Goal: Transaction & Acquisition: Purchase product/service

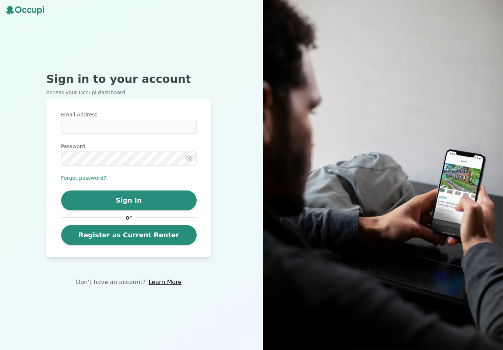
click at [86, 236] on link "Register as Current Renter" at bounding box center [128, 235] width 135 height 20
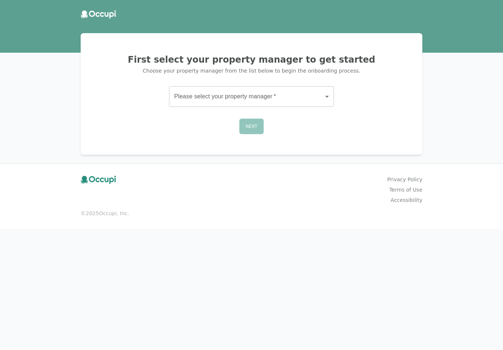
click at [184, 84] on div "First select your property manager to get started Choose your property manager …" at bounding box center [251, 94] width 324 height 104
click at [191, 88] on body "First select your property manager to get started Choose your property manager …" at bounding box center [251, 175] width 503 height 350
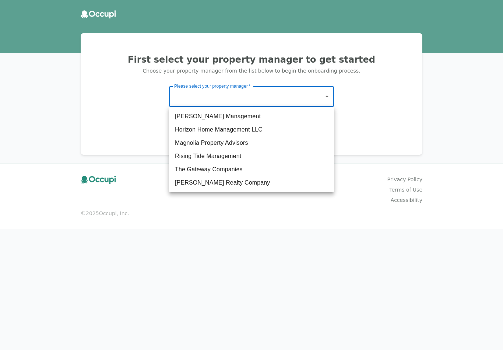
click at [211, 166] on li "The Gateway Companies" at bounding box center [251, 169] width 165 height 13
type input "**********"
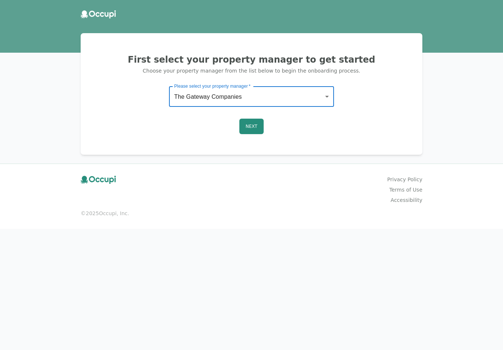
click at [252, 132] on button "Next" at bounding box center [251, 126] width 24 height 15
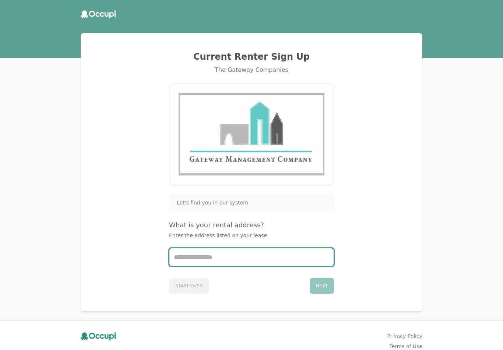
click at [240, 264] on input "Start typing..." at bounding box center [251, 257] width 164 height 18
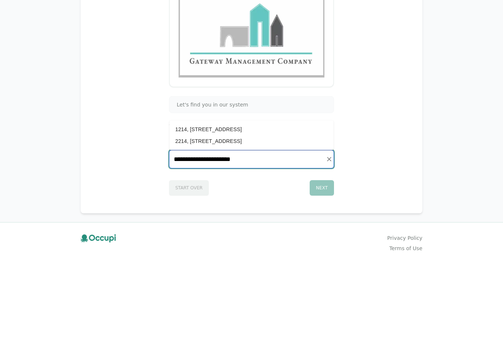
click at [281, 221] on li "1214, [STREET_ADDRESS]" at bounding box center [251, 227] width 164 height 12
type input "**********"
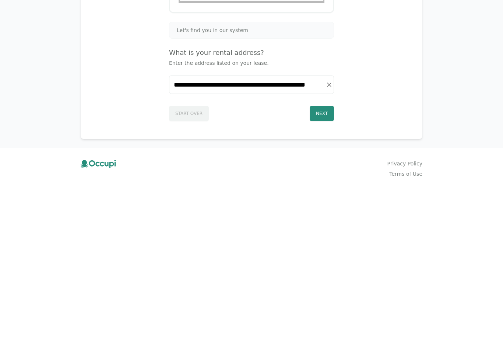
click at [324, 278] on button "Next" at bounding box center [322, 285] width 24 height 15
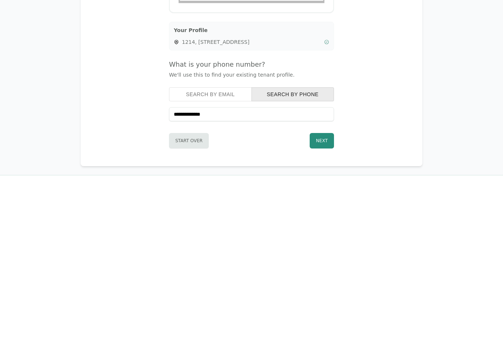
type input "**********"
click at [326, 305] on button "Next" at bounding box center [322, 312] width 24 height 15
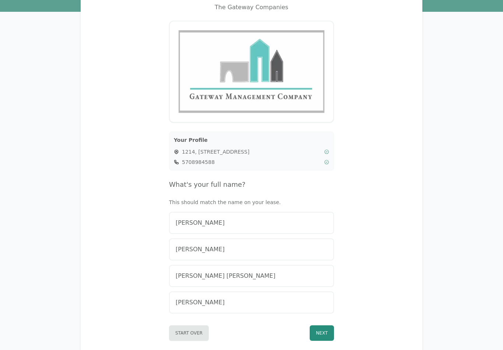
click at [264, 305] on div "[PERSON_NAME]" at bounding box center [252, 302] width 152 height 9
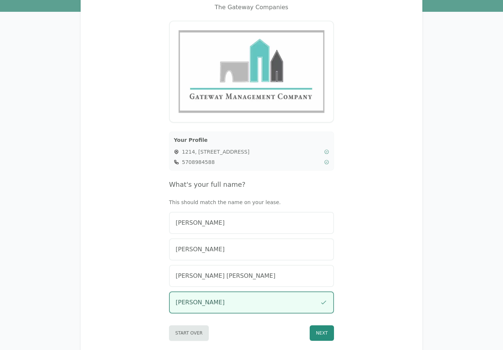
click at [319, 332] on button "Next" at bounding box center [322, 332] width 24 height 15
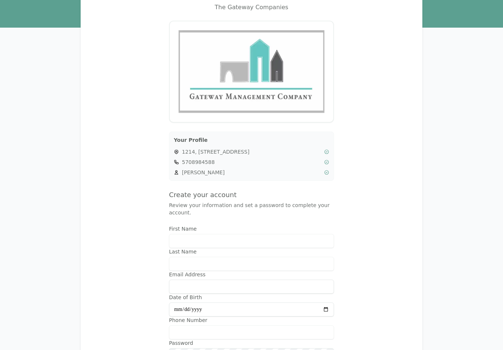
type input "*******"
type input "*********"
type input "**********"
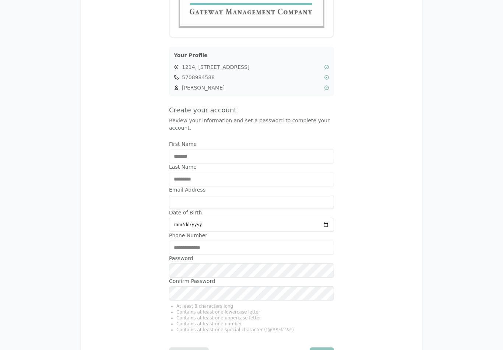
scroll to position [148, 0]
click at [223, 202] on input "Email Address" at bounding box center [251, 201] width 165 height 14
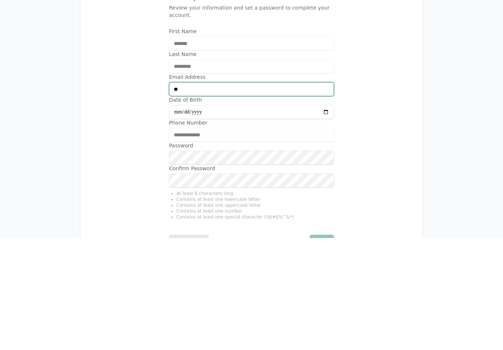
type input "*"
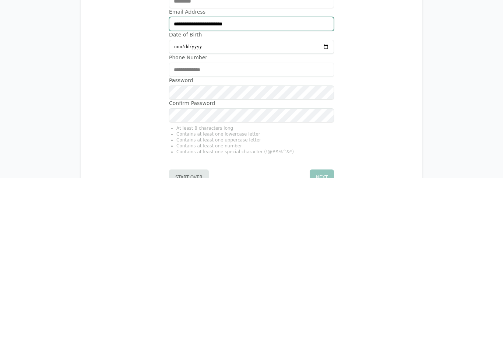
type input "**********"
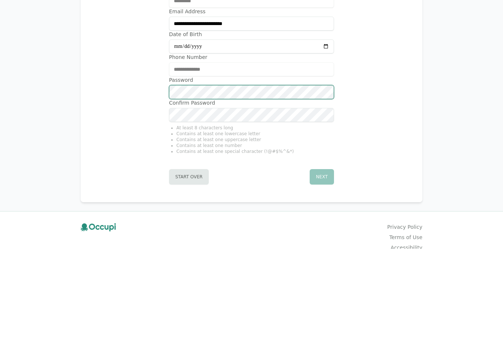
scroll to position [241, 0]
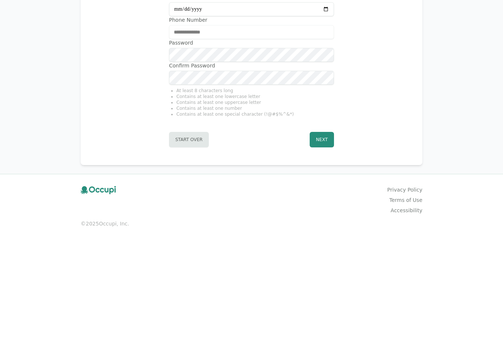
click at [323, 254] on button "Next" at bounding box center [322, 261] width 24 height 15
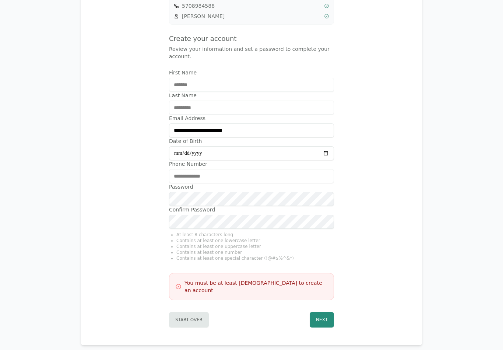
scroll to position [217, 0]
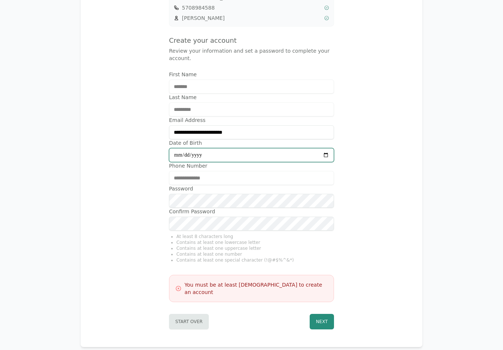
click at [309, 158] on input "**********" at bounding box center [251, 155] width 165 height 14
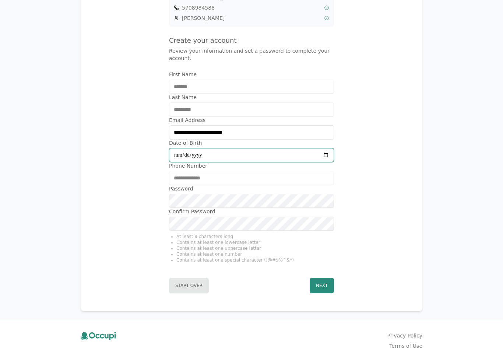
click at [283, 154] on input "**********" at bounding box center [251, 155] width 165 height 14
type input "**********"
click at [327, 286] on button "Next" at bounding box center [322, 284] width 24 height 15
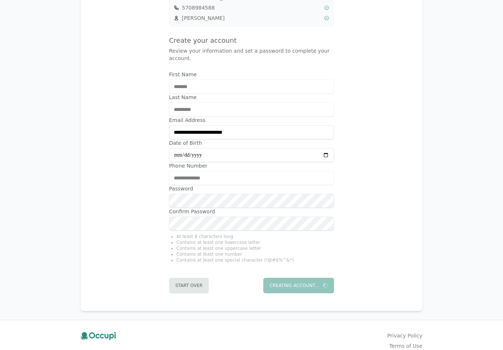
scroll to position [0, 0]
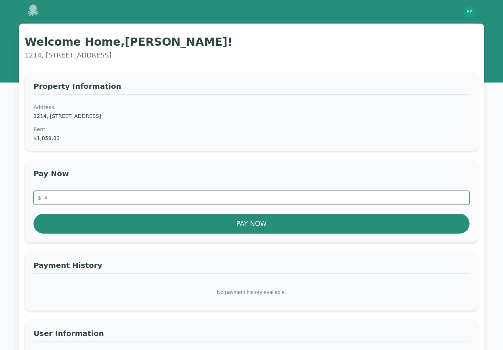
click at [333, 192] on input "number" at bounding box center [251, 198] width 436 height 14
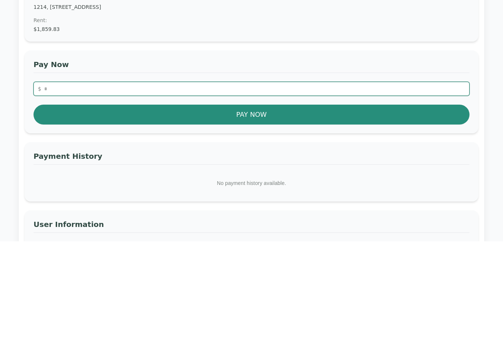
type input "*******"
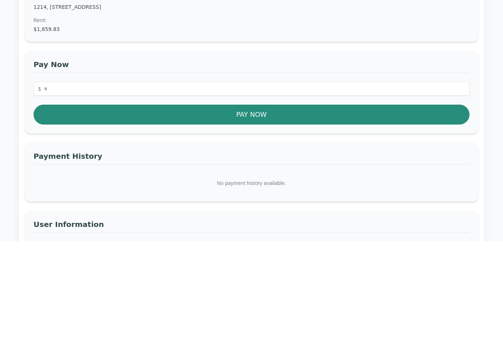
click at [277, 213] on button "Pay Now" at bounding box center [251, 223] width 436 height 20
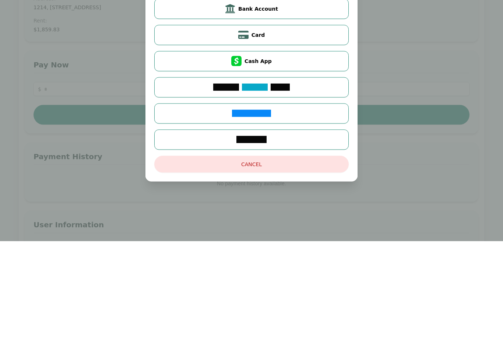
scroll to position [109, 0]
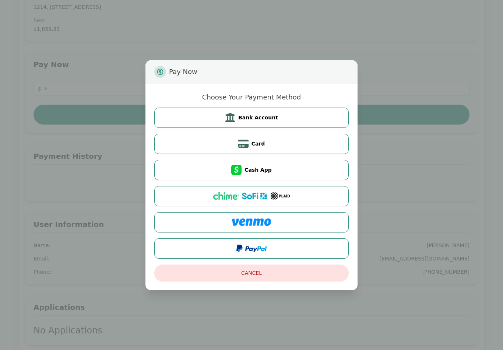
click at [272, 121] on span "Bank Account" at bounding box center [258, 117] width 40 height 7
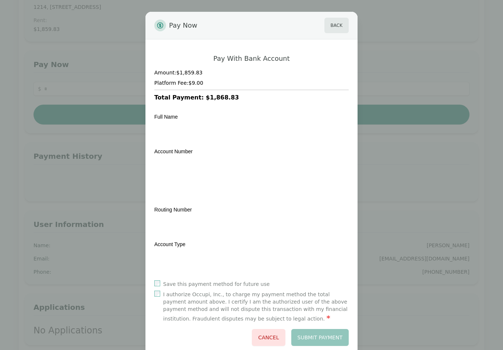
scroll to position [109, 0]
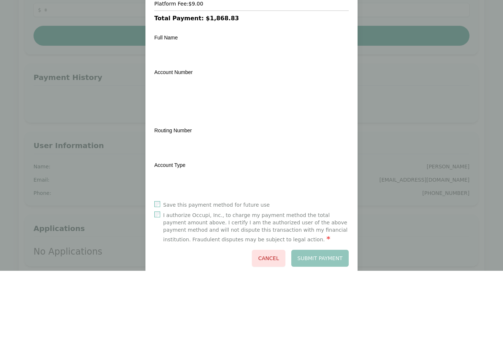
click at [209, 122] on div "Full Name Transit Number Institution Number Account Number Routing Number Accou…" at bounding box center [251, 191] width 194 height 166
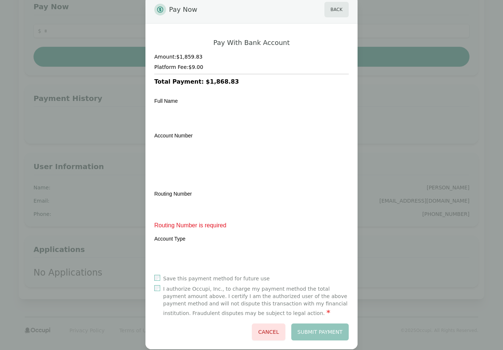
scroll to position [15, 0]
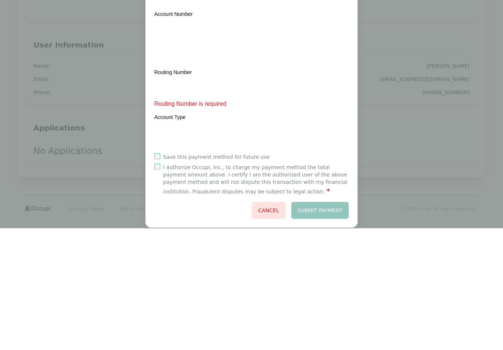
click at [302, 112] on div "Full Name Transit Number Institution Number Account Number Routing Number Routi…" at bounding box center [251, 180] width 194 height 177
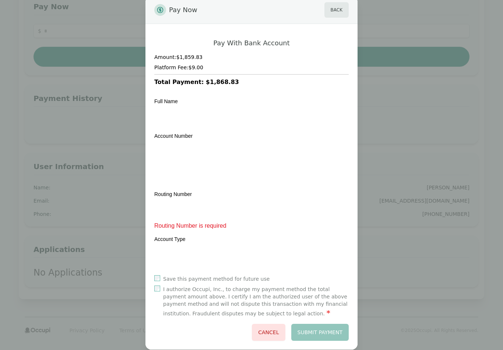
click at [239, 277] on label "Save this payment method for future use" at bounding box center [216, 278] width 106 height 7
click at [240, 301] on label "I authorize Occupi, Inc., to charge my payment method the total payment amount …" at bounding box center [255, 301] width 185 height 32
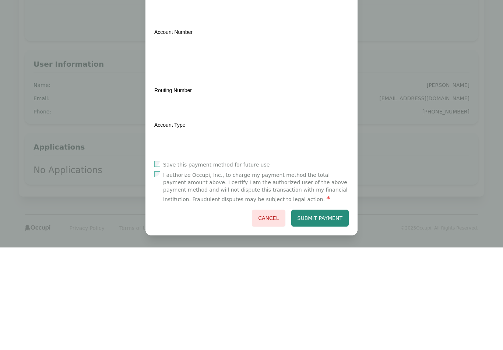
scroll to position [5, 0]
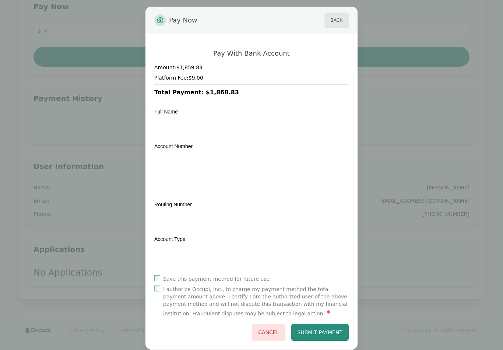
click at [326, 328] on button "Submit Payment" at bounding box center [320, 331] width 58 height 17
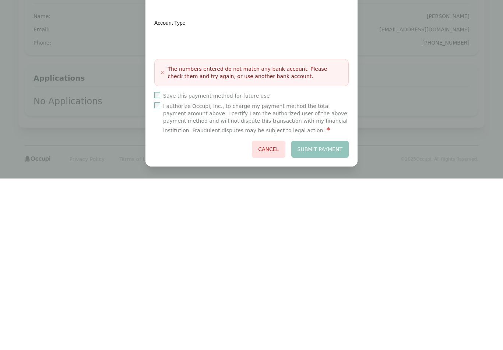
scroll to position [178, 0]
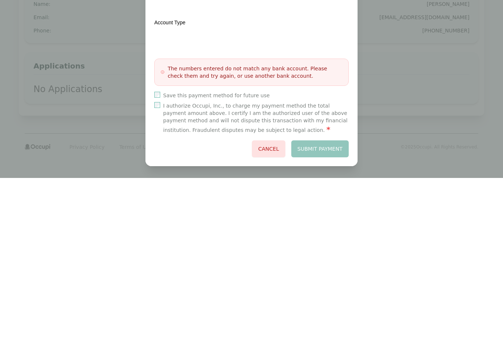
click at [325, 312] on div "Submit Payment Cancel" at bounding box center [251, 320] width 194 height 17
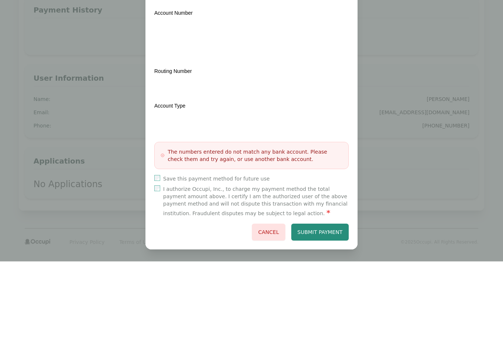
scroll to position [38, 0]
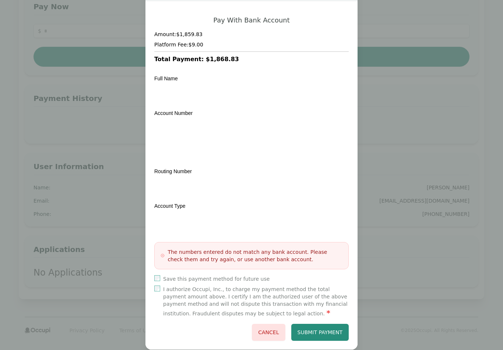
click at [331, 333] on button "Submit Payment" at bounding box center [320, 331] width 58 height 17
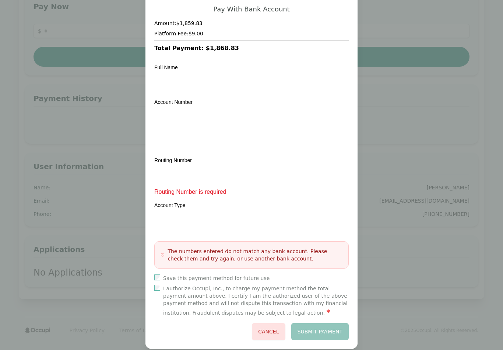
scroll to position [49, 0]
click at [323, 336] on div "Submit Payment Cancel" at bounding box center [251, 331] width 194 height 17
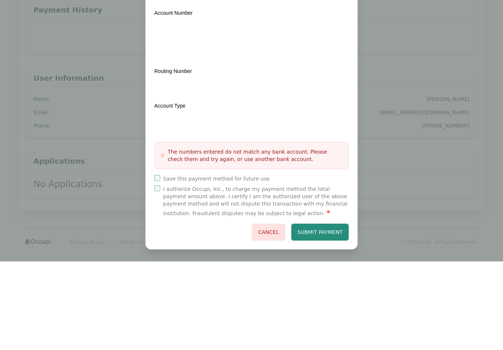
scroll to position [38, 0]
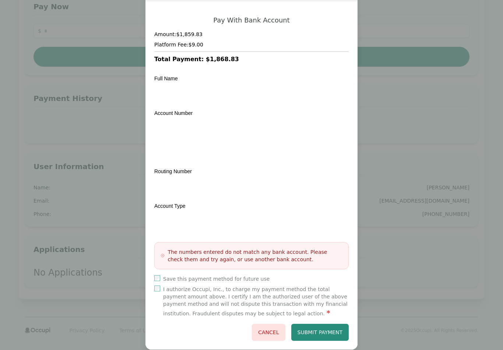
click at [326, 329] on button "Submit Payment" at bounding box center [320, 331] width 58 height 17
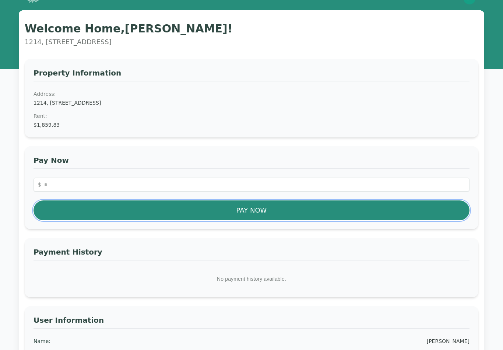
scroll to position [0, 0]
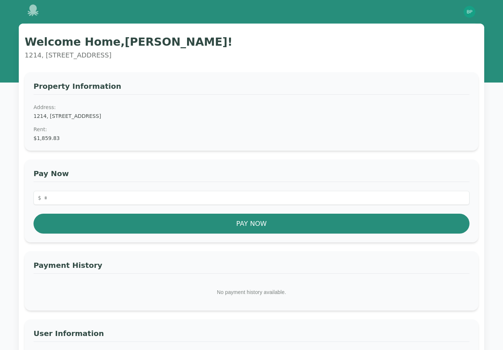
click at [353, 220] on button "Pay Now" at bounding box center [251, 223] width 436 height 20
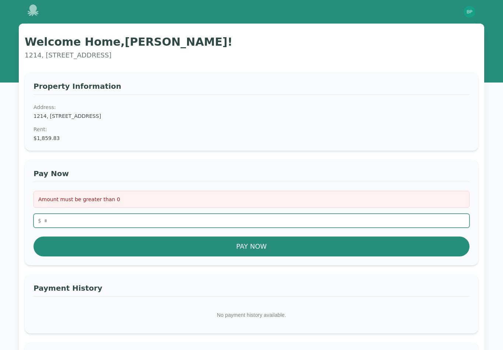
click at [347, 220] on input "number" at bounding box center [251, 220] width 436 height 14
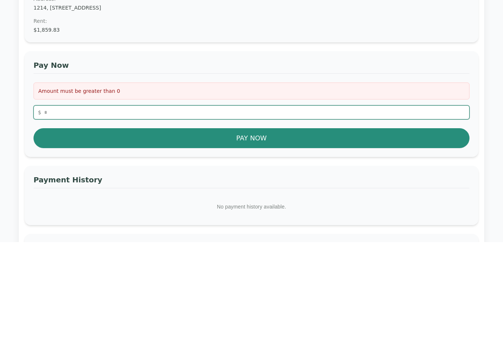
type input "*******"
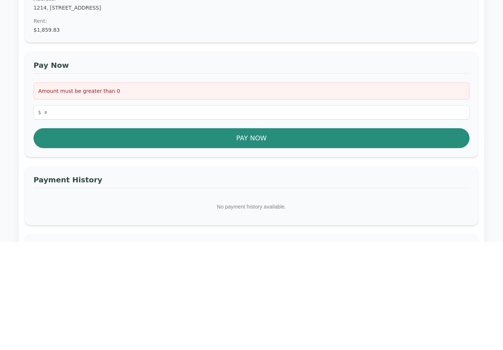
click at [302, 236] on button "Pay Now" at bounding box center [251, 246] width 436 height 20
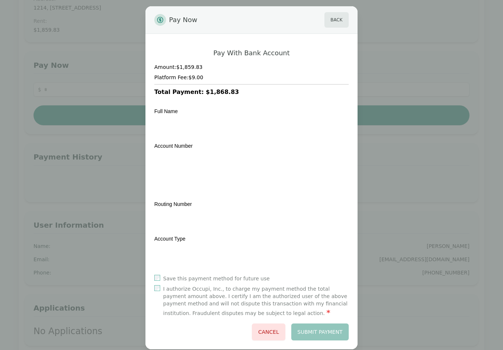
scroll to position [5, 0]
click at [265, 332] on button "Cancel" at bounding box center [268, 331] width 33 height 17
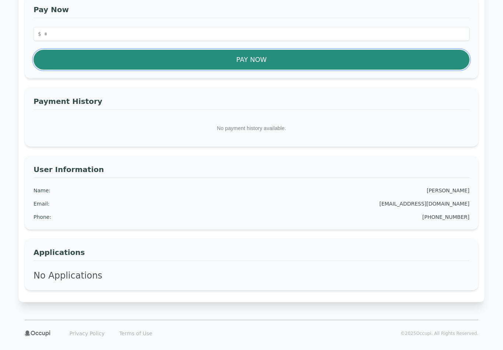
scroll to position [167, 0]
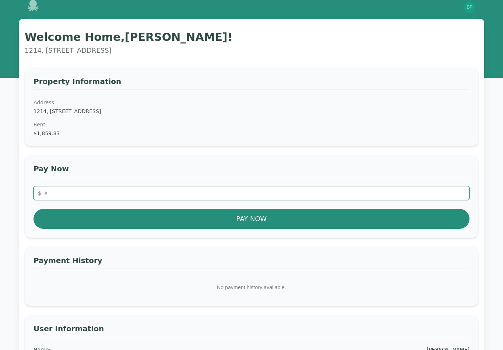
click at [340, 186] on input "number" at bounding box center [251, 193] width 436 height 14
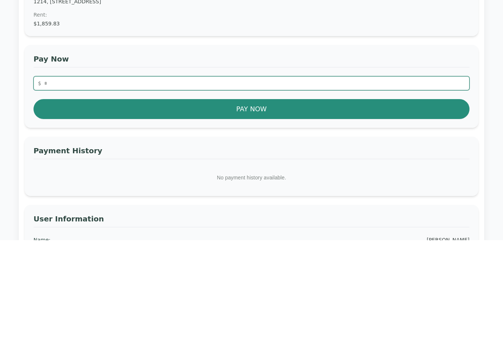
type input "*******"
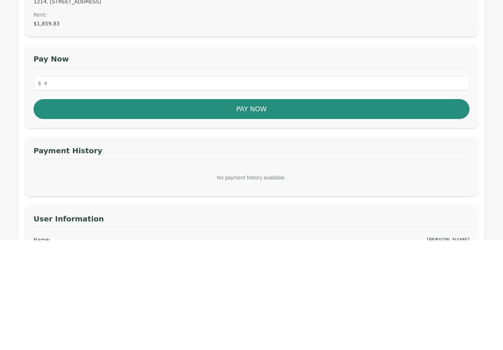
click at [229, 209] on button "Pay Now" at bounding box center [251, 219] width 436 height 20
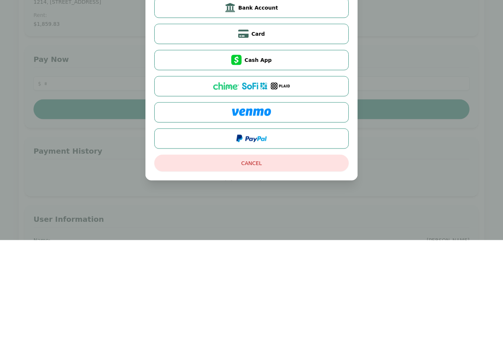
scroll to position [114, 0]
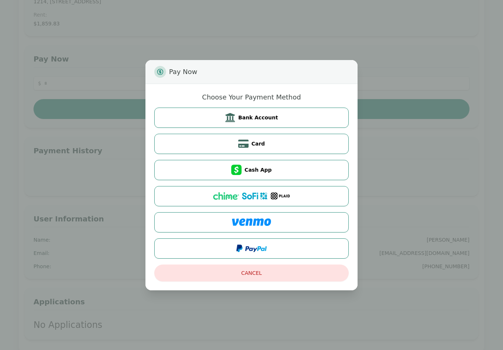
click at [279, 141] on button "Card" at bounding box center [251, 144] width 194 height 20
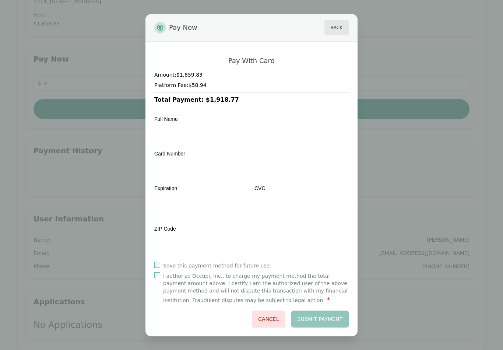
click at [338, 26] on button "Back" at bounding box center [336, 27] width 24 height 15
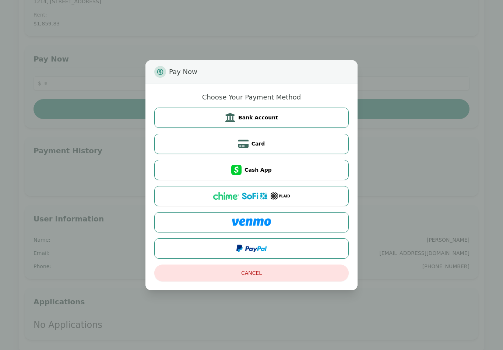
click at [277, 221] on button at bounding box center [251, 222] width 194 height 20
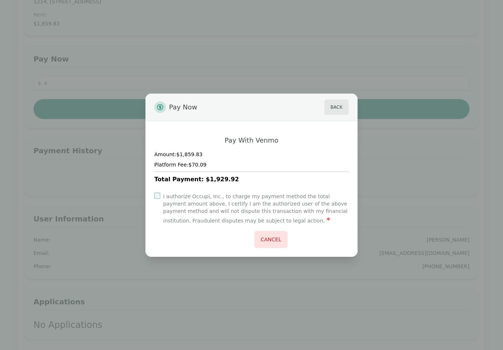
click at [336, 105] on button "Back" at bounding box center [336, 106] width 24 height 15
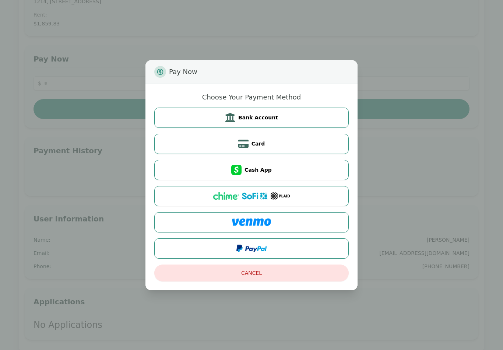
click at [288, 110] on button "Bank Account" at bounding box center [251, 117] width 194 height 20
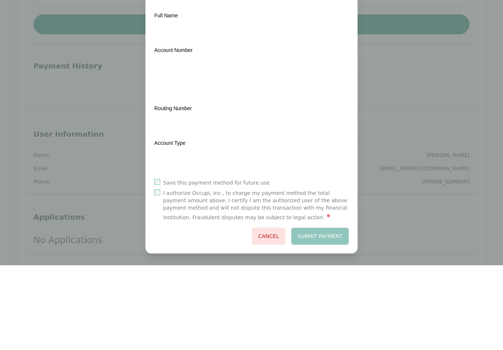
scroll to position [178, 0]
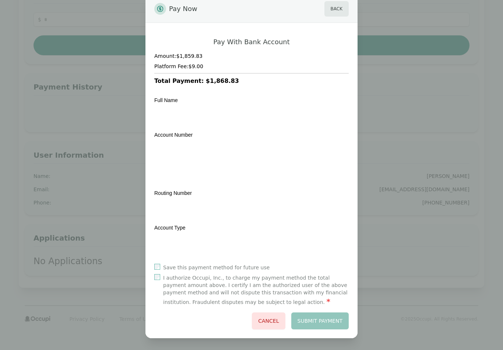
click at [260, 288] on label "I authorize Occupi, Inc., to charge my payment method the total payment amount …" at bounding box center [255, 290] width 185 height 32
click at [331, 321] on button "Submit Payment" at bounding box center [320, 320] width 58 height 17
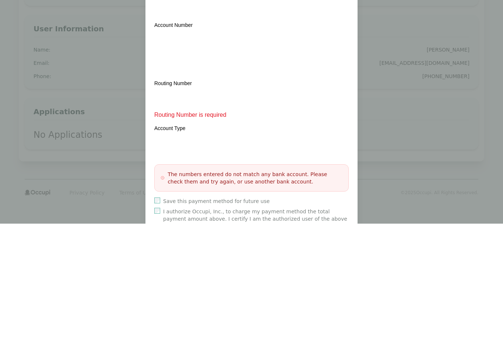
scroll to position [0, 0]
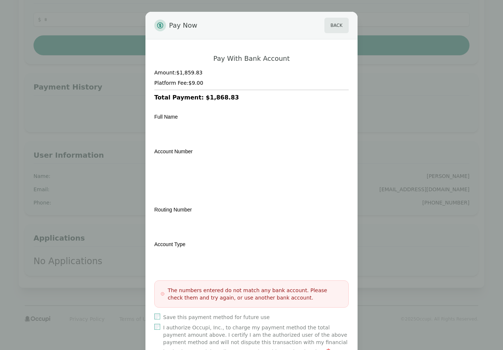
click at [154, 311] on div "Pay With Bank Account Amount: $1,859.83 Platform Fee: $9.00 Total Payment: $1,8…" at bounding box center [251, 213] width 212 height 348
click at [237, 318] on label "Save this payment method for future use" at bounding box center [216, 316] width 106 height 7
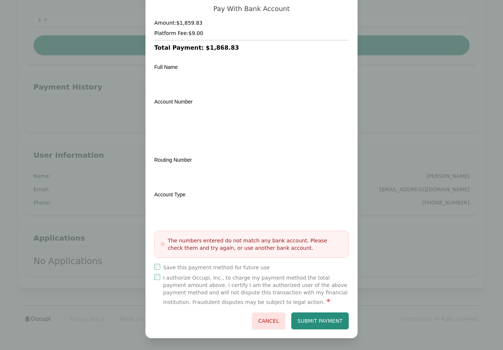
click at [331, 323] on button "Submit Payment" at bounding box center [320, 320] width 58 height 17
click at [329, 321] on button "Submit Payment" at bounding box center [320, 320] width 58 height 17
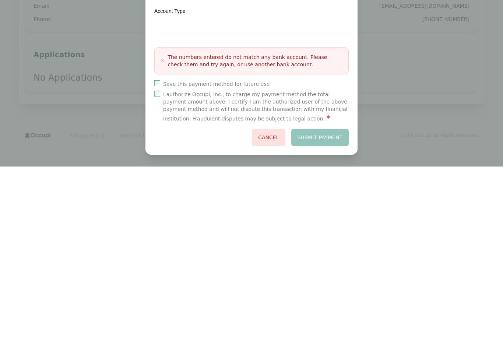
click at [323, 312] on div "Submit Payment Cancel" at bounding box center [251, 320] width 194 height 17
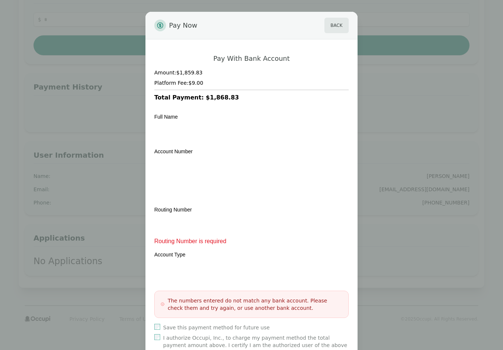
scroll to position [0, 0]
click at [334, 29] on button "Back" at bounding box center [336, 25] width 24 height 15
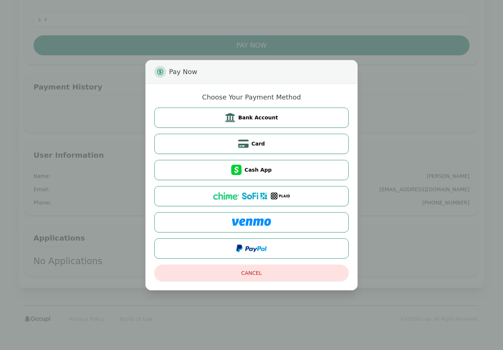
click at [302, 165] on button "Cash App" at bounding box center [251, 170] width 194 height 20
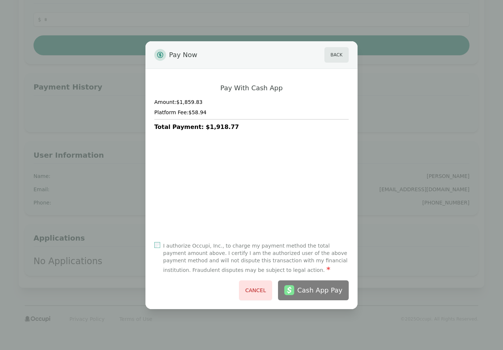
click at [333, 61] on button "Back" at bounding box center [336, 54] width 24 height 15
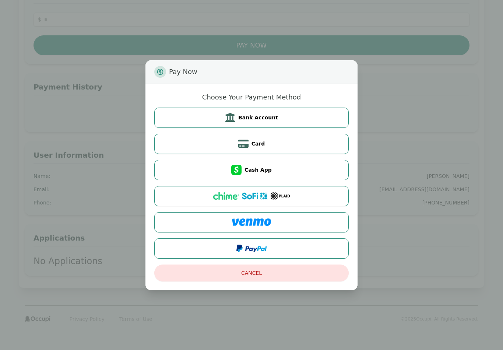
click at [286, 249] on button at bounding box center [251, 248] width 194 height 20
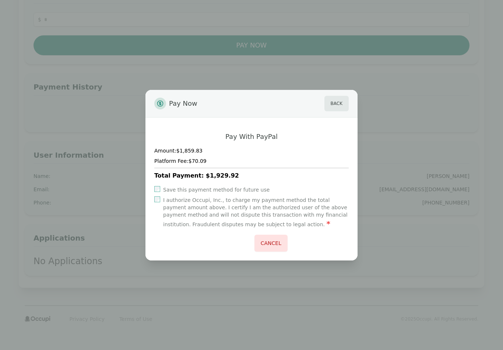
click at [339, 106] on button "Back" at bounding box center [336, 103] width 24 height 15
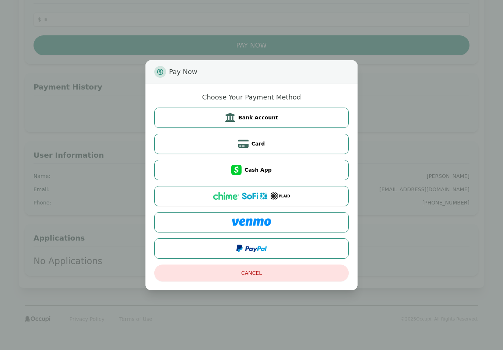
click at [306, 171] on button "Cash App" at bounding box center [251, 170] width 194 height 20
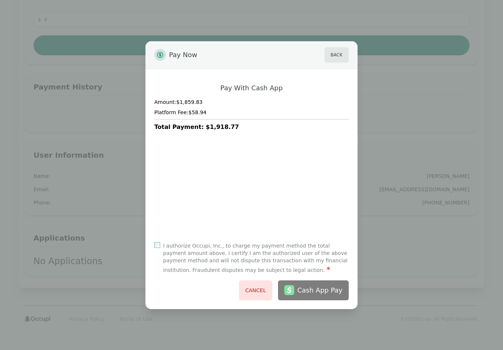
click at [340, 57] on button "Back" at bounding box center [336, 54] width 24 height 15
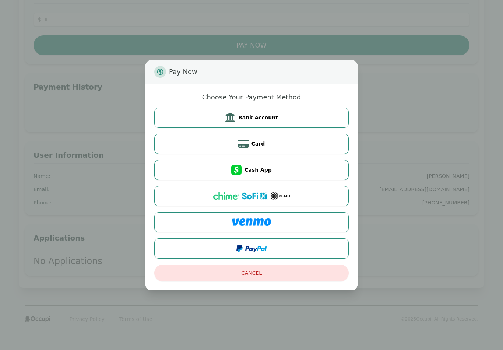
click at [304, 147] on button "Card" at bounding box center [251, 144] width 194 height 20
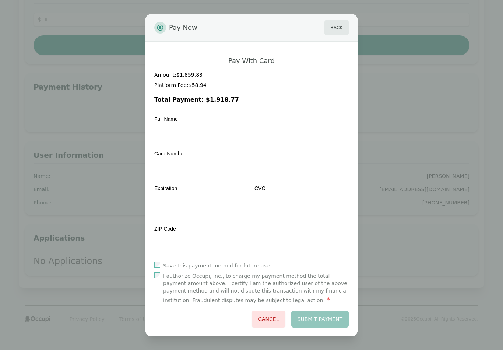
click at [335, 24] on button "Back" at bounding box center [336, 27] width 24 height 15
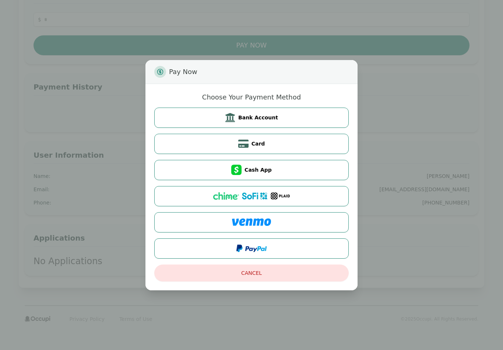
click at [310, 115] on button "Bank Account" at bounding box center [251, 117] width 194 height 20
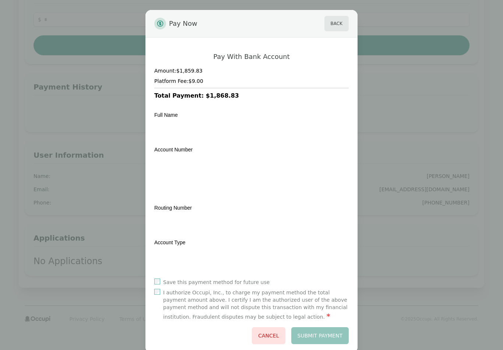
scroll to position [1, 0]
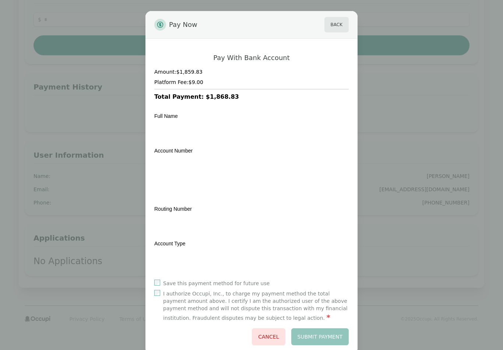
click at [254, 123] on div "Full Name" at bounding box center [251, 127] width 194 height 30
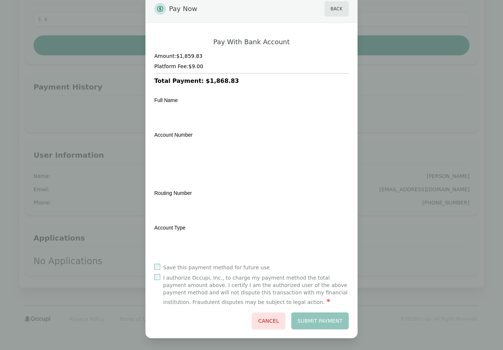
scroll to position [17, 0]
click at [213, 265] on label "Save this payment method for future use" at bounding box center [216, 267] width 106 height 7
click at [220, 289] on label "I authorize Occupi, Inc., to charge my payment method the total payment amount …" at bounding box center [255, 290] width 185 height 32
click at [335, 328] on button "Submit Payment" at bounding box center [320, 320] width 58 height 17
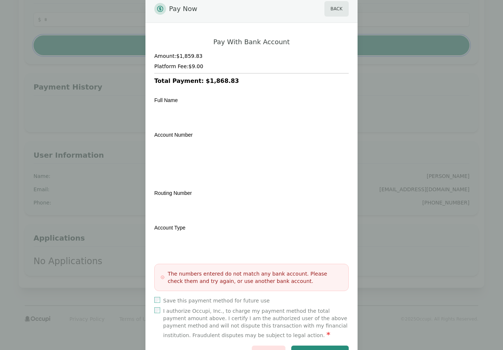
scroll to position [114, 0]
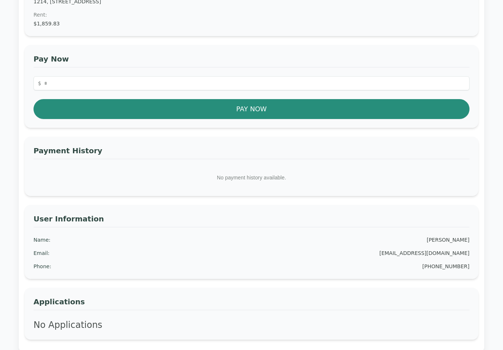
click at [282, 107] on button "Pay Now" at bounding box center [251, 109] width 436 height 20
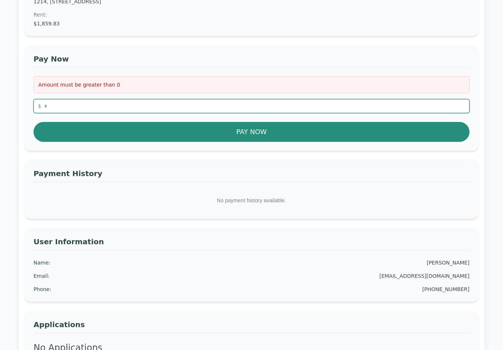
click at [351, 99] on input "number" at bounding box center [251, 106] width 436 height 14
type input "*******"
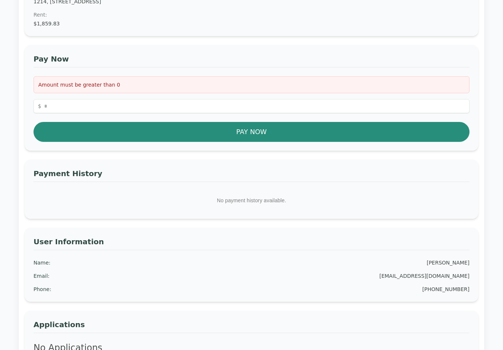
click at [204, 126] on button "Pay Now" at bounding box center [251, 132] width 436 height 20
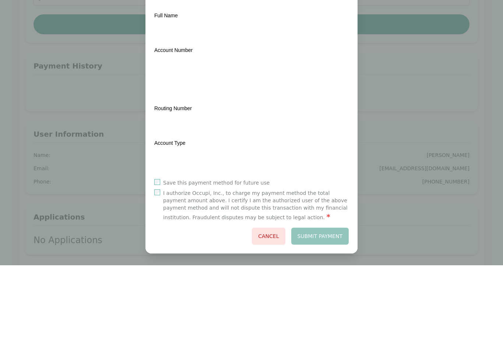
scroll to position [178, 0]
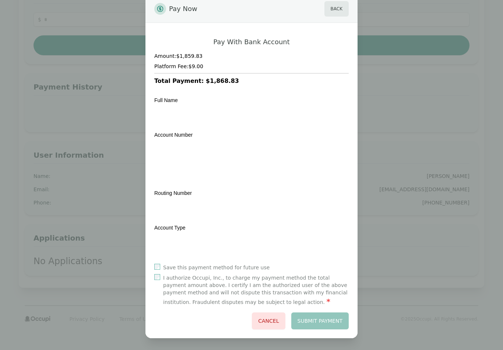
click at [207, 266] on label "Save this payment method for future use" at bounding box center [216, 267] width 106 height 7
click at [219, 286] on label "I authorize Occupi, Inc., to charge my payment method the total payment amount …" at bounding box center [255, 290] width 185 height 32
click at [333, 325] on button "Submit Payment" at bounding box center [320, 320] width 58 height 17
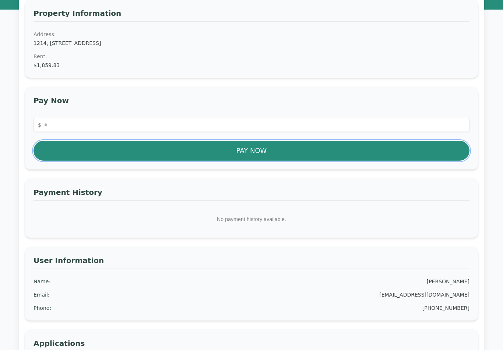
scroll to position [0, 0]
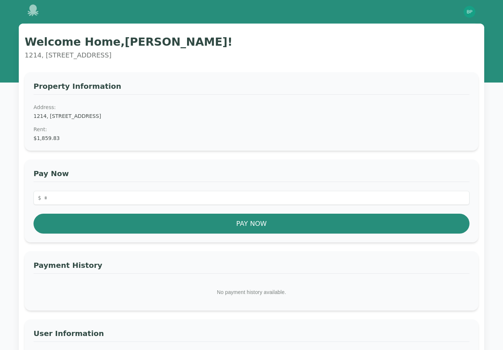
click at [376, 13] on img "button" at bounding box center [469, 12] width 12 height 12
click at [376, 28] on button "Your Profile" at bounding box center [439, 27] width 71 height 13
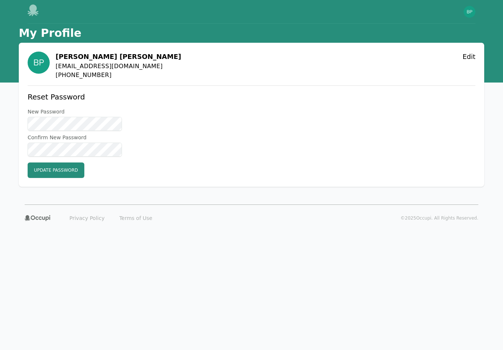
click at [376, 81] on div "[PERSON_NAME] [EMAIL_ADDRESS][DOMAIN_NAME] [PHONE_NUMBER] Edit Reset Password N…" at bounding box center [252, 115] width 448 height 126
click at [376, 55] on button "Edit" at bounding box center [468, 57] width 13 height 10
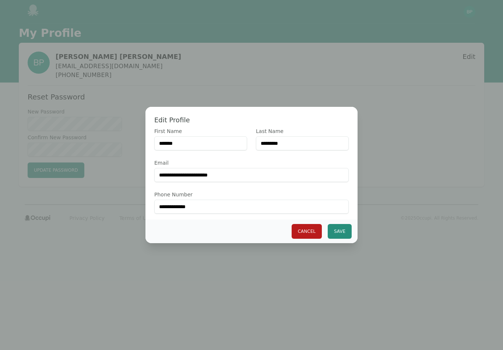
click at [305, 229] on button "Cancel" at bounding box center [306, 231] width 30 height 15
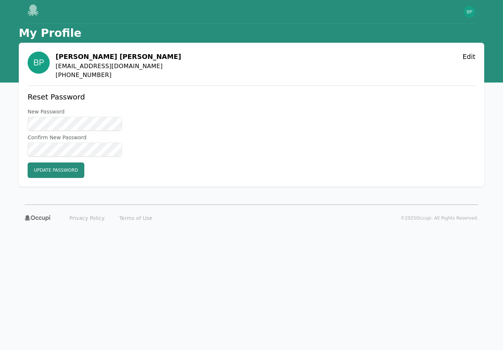
click at [37, 4] on icon at bounding box center [34, 10] width 12 height 12
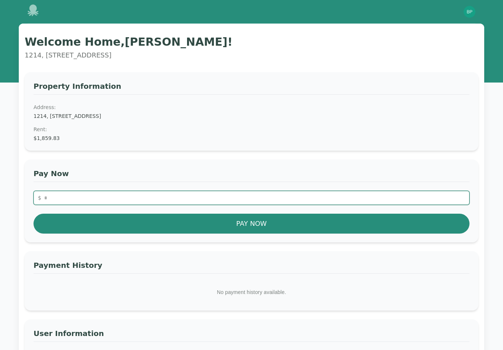
click at [376, 197] on input "number" at bounding box center [251, 198] width 436 height 14
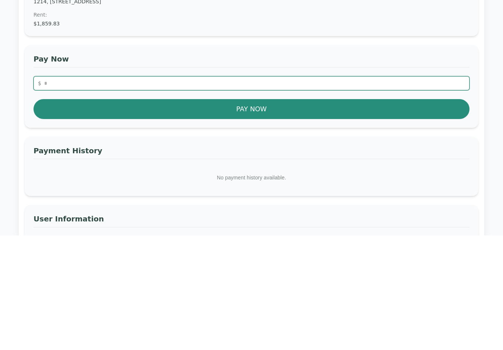
type input "*******"
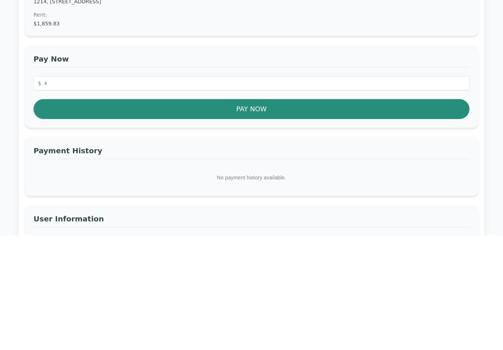
click at [202, 213] on button "Pay Now" at bounding box center [251, 223] width 436 height 20
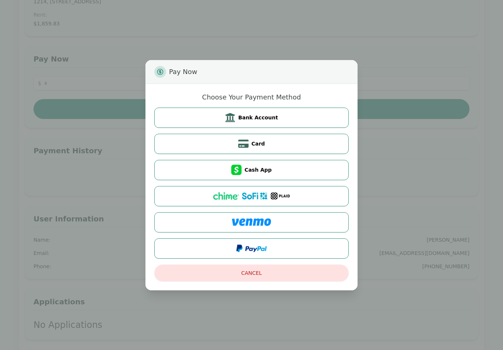
click at [290, 117] on button "Bank Account" at bounding box center [251, 117] width 194 height 20
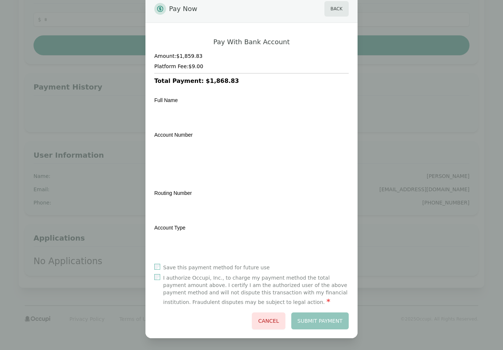
scroll to position [17, 0]
click at [178, 264] on label "Save this payment method for future use" at bounding box center [216, 267] width 106 height 7
click at [191, 282] on label "I authorize Occupi, Inc., to charge my payment method the total payment amount …" at bounding box center [255, 290] width 185 height 32
click at [333, 324] on button "Submit Payment" at bounding box center [320, 320] width 58 height 17
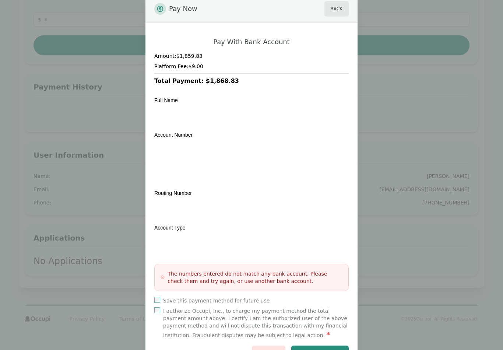
scroll to position [16, 0]
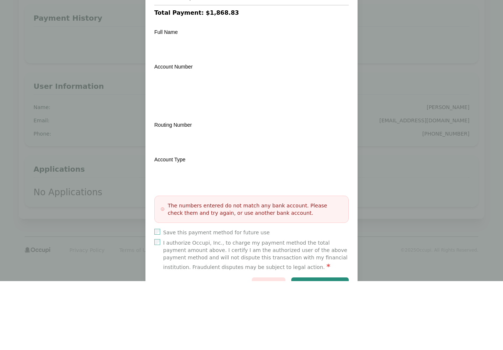
click at [266, 153] on div "Full Name Transit Number Institution Number Account Number Routing Number Accou…" at bounding box center [251, 175] width 194 height 166
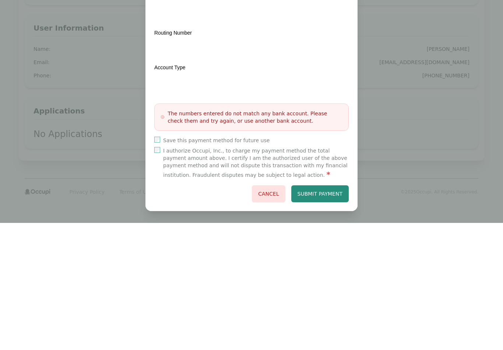
scroll to position [50, 0]
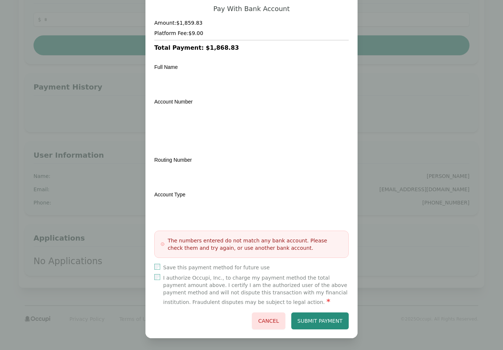
click at [331, 324] on button "Submit Payment" at bounding box center [320, 320] width 58 height 17
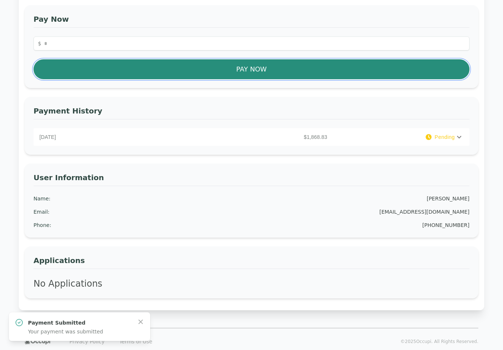
scroll to position [165, 0]
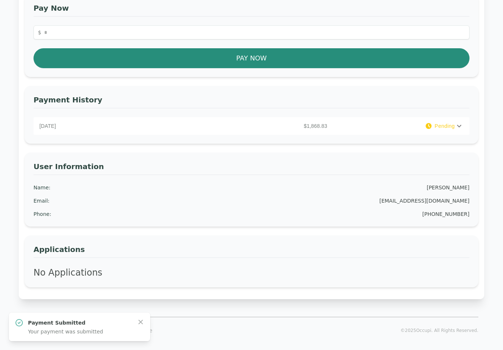
click at [376, 125] on span "Pending" at bounding box center [444, 125] width 20 height 7
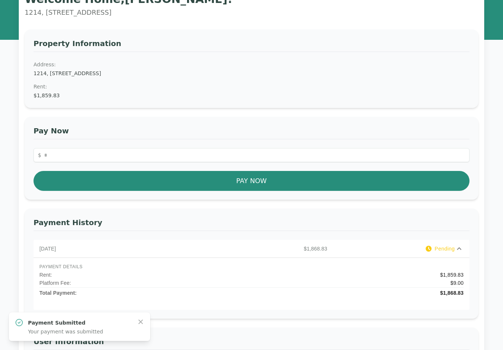
scroll to position [0, 0]
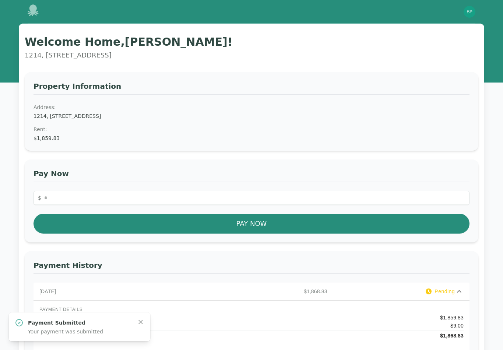
click at [376, 15] on img "button" at bounding box center [469, 12] width 12 height 12
click at [29, 12] on icon at bounding box center [33, 10] width 11 height 12
